Goal: Navigation & Orientation: Find specific page/section

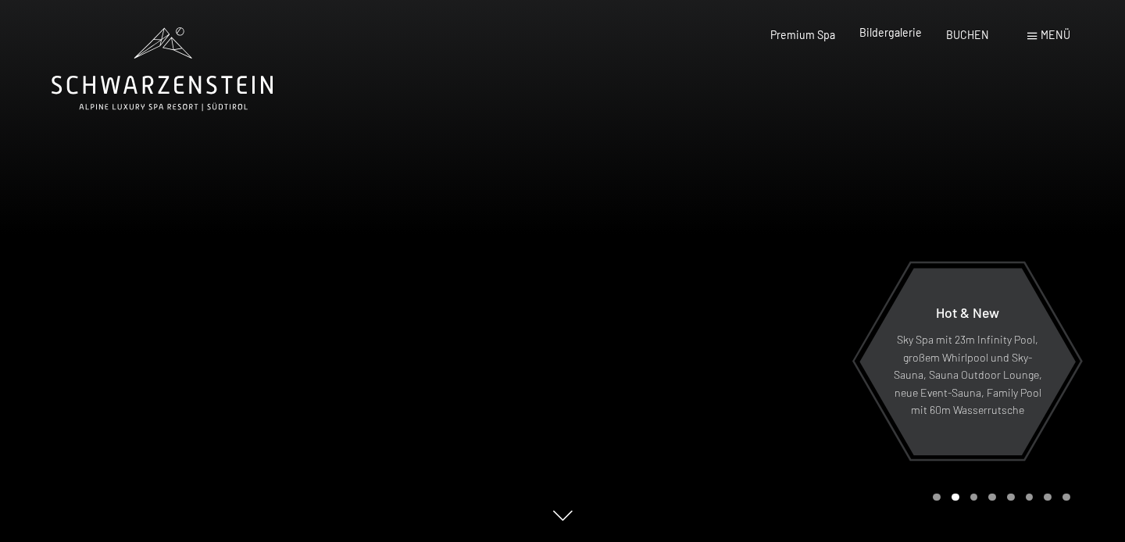
click at [892, 34] on span "Bildergalerie" at bounding box center [890, 32] width 62 height 13
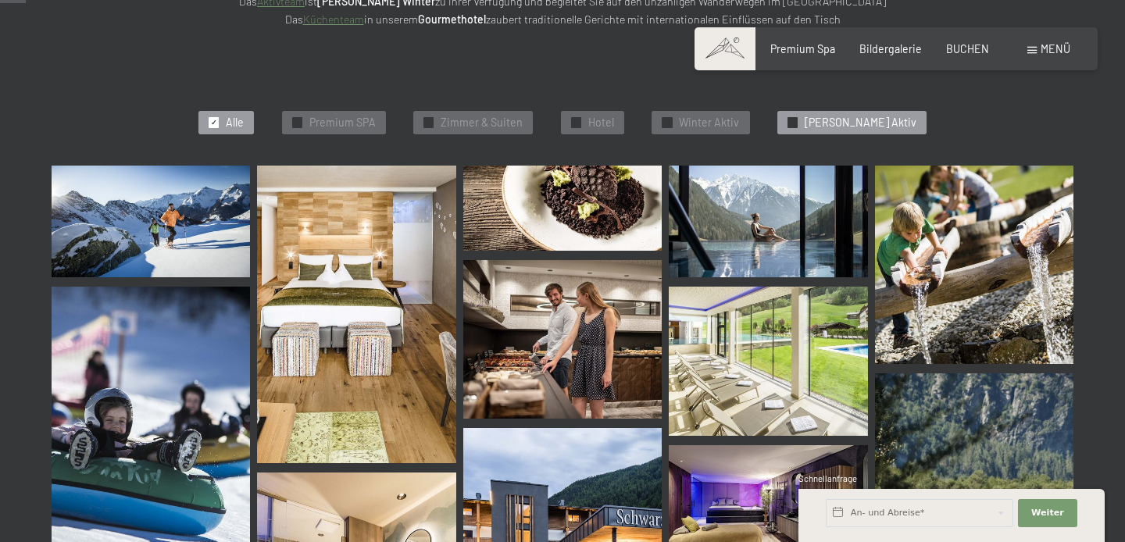
click at [855, 123] on span "Sommer Aktiv" at bounding box center [860, 123] width 112 height 16
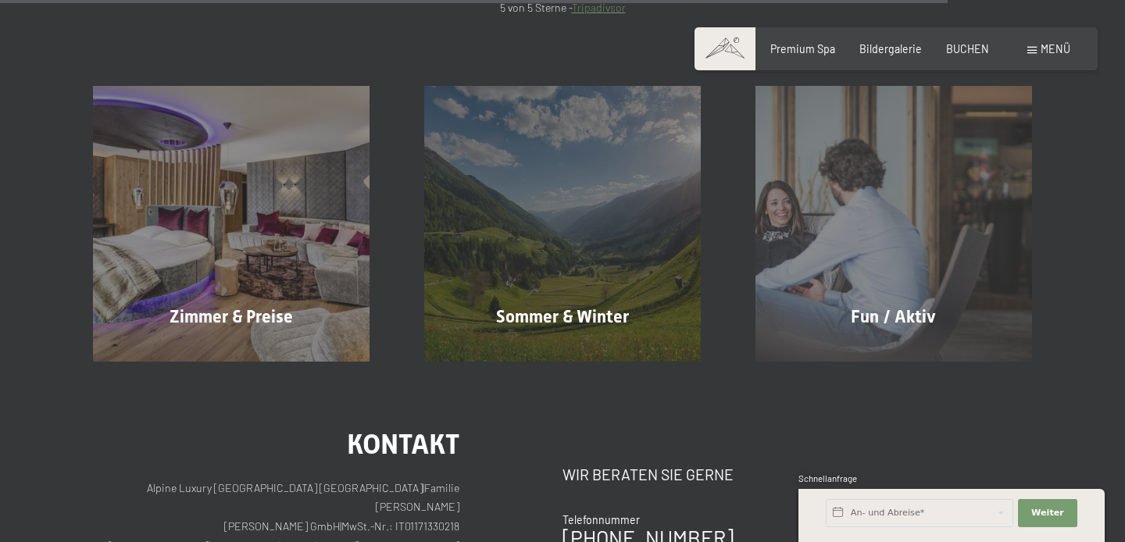
scroll to position [2530, 0]
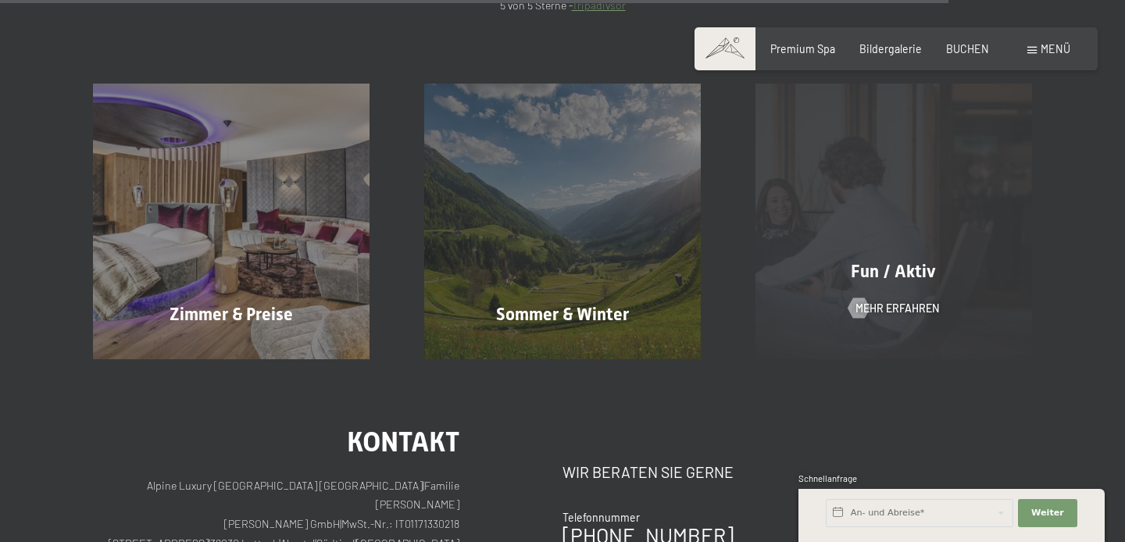
click at [957, 292] on div "Fun / Aktiv Mehr erfahren" at bounding box center [893, 222] width 331 height 276
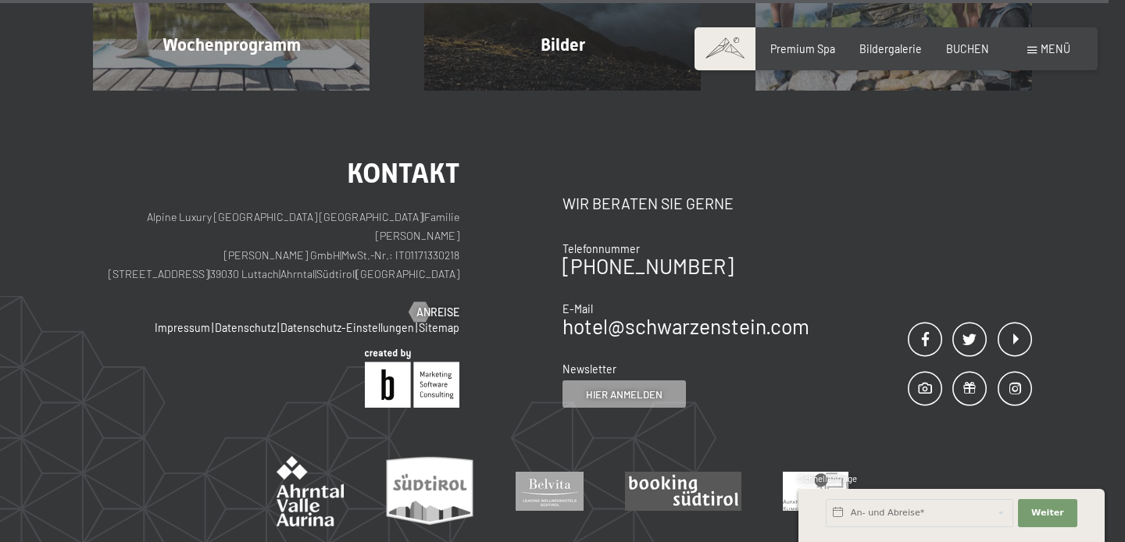
scroll to position [3874, 0]
